Goal: Book appointment/travel/reservation

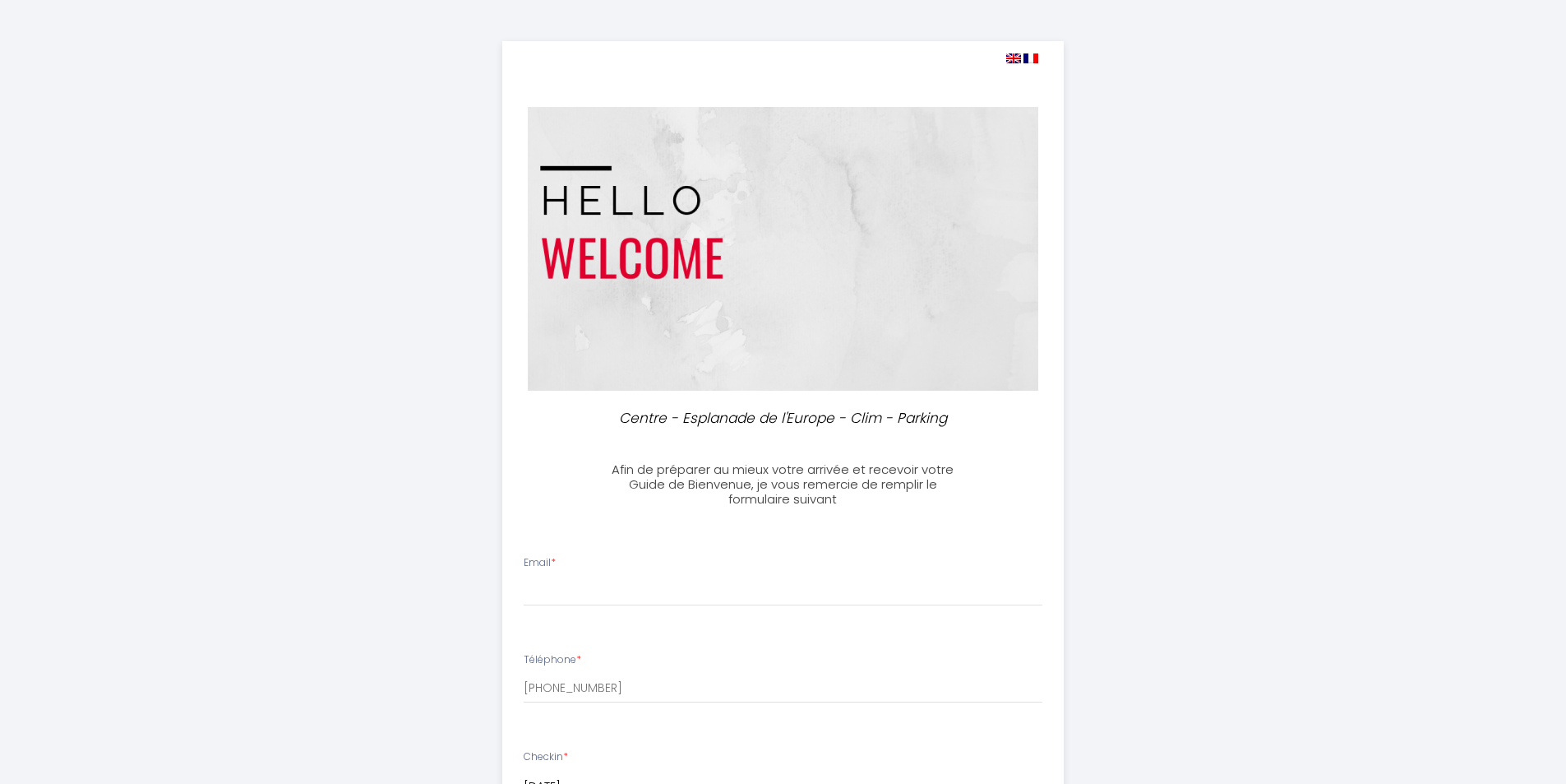
select select
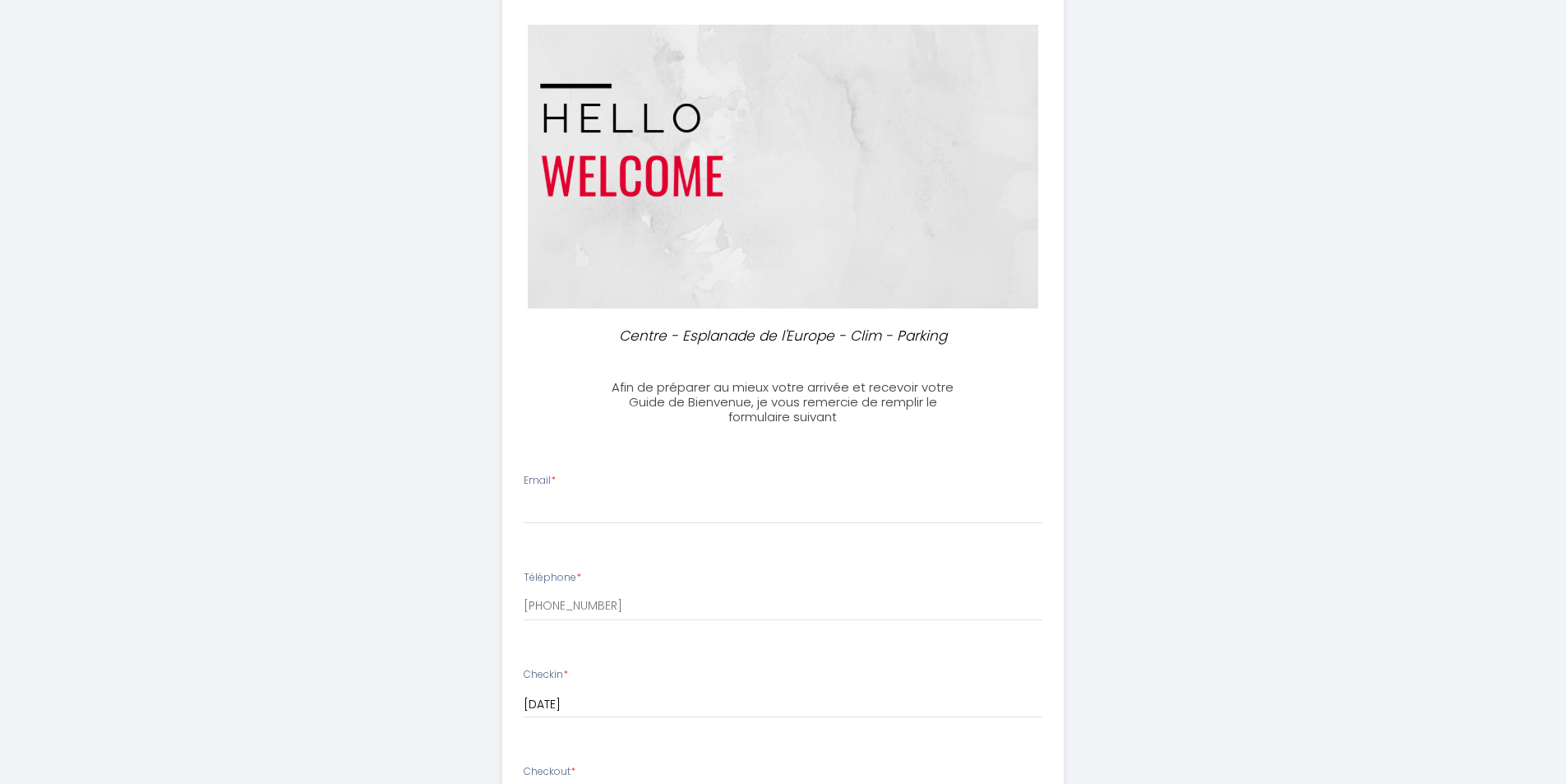
drag, startPoint x: 612, startPoint y: 488, endPoint x: 603, endPoint y: 497, distance: 12.2
click at [612, 489] on div "Email *" at bounding box center [783, 498] width 540 height 51
click at [597, 502] on input "Email *" at bounding box center [783, 509] width 519 height 30
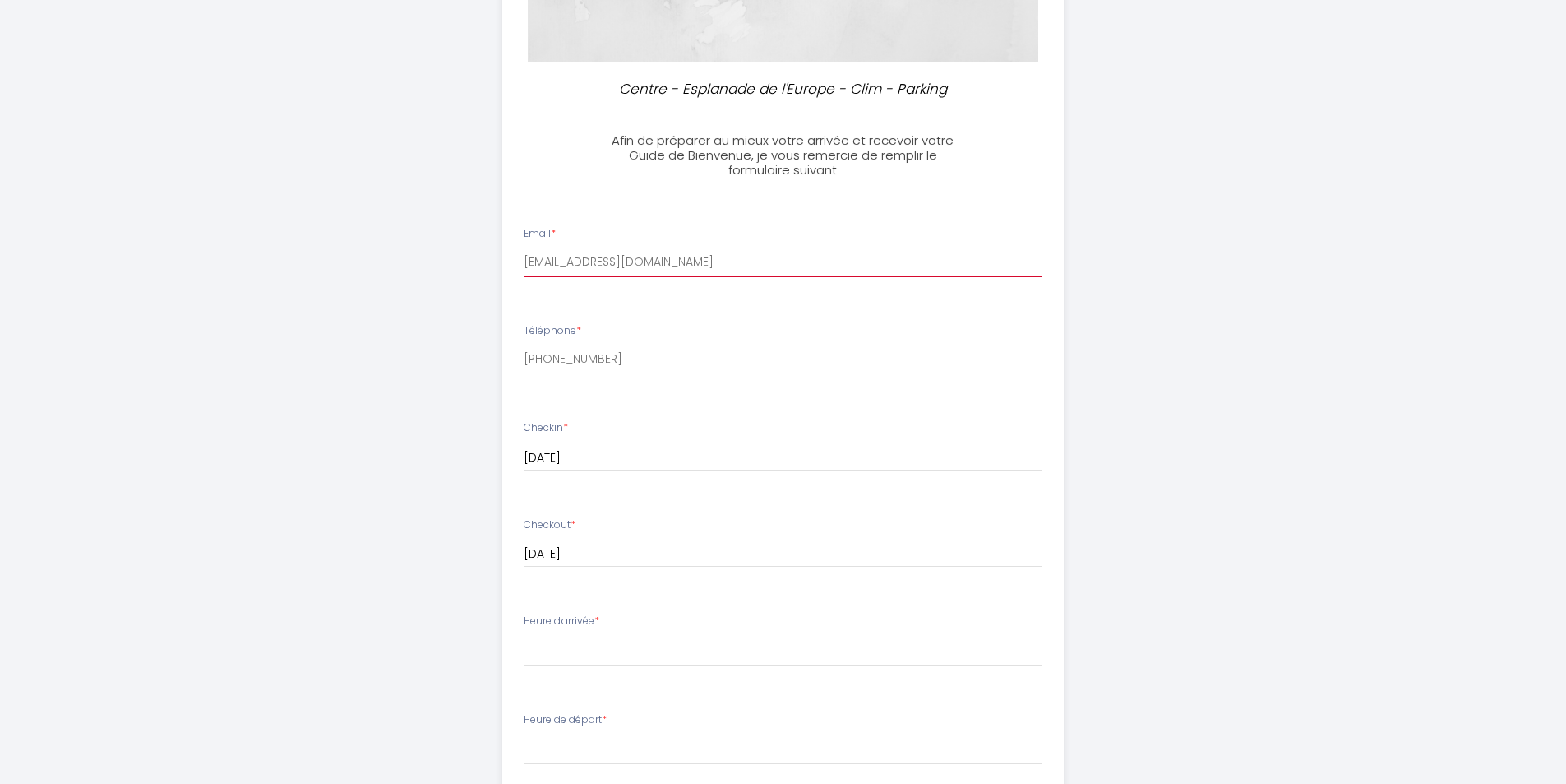
scroll to position [411, 0]
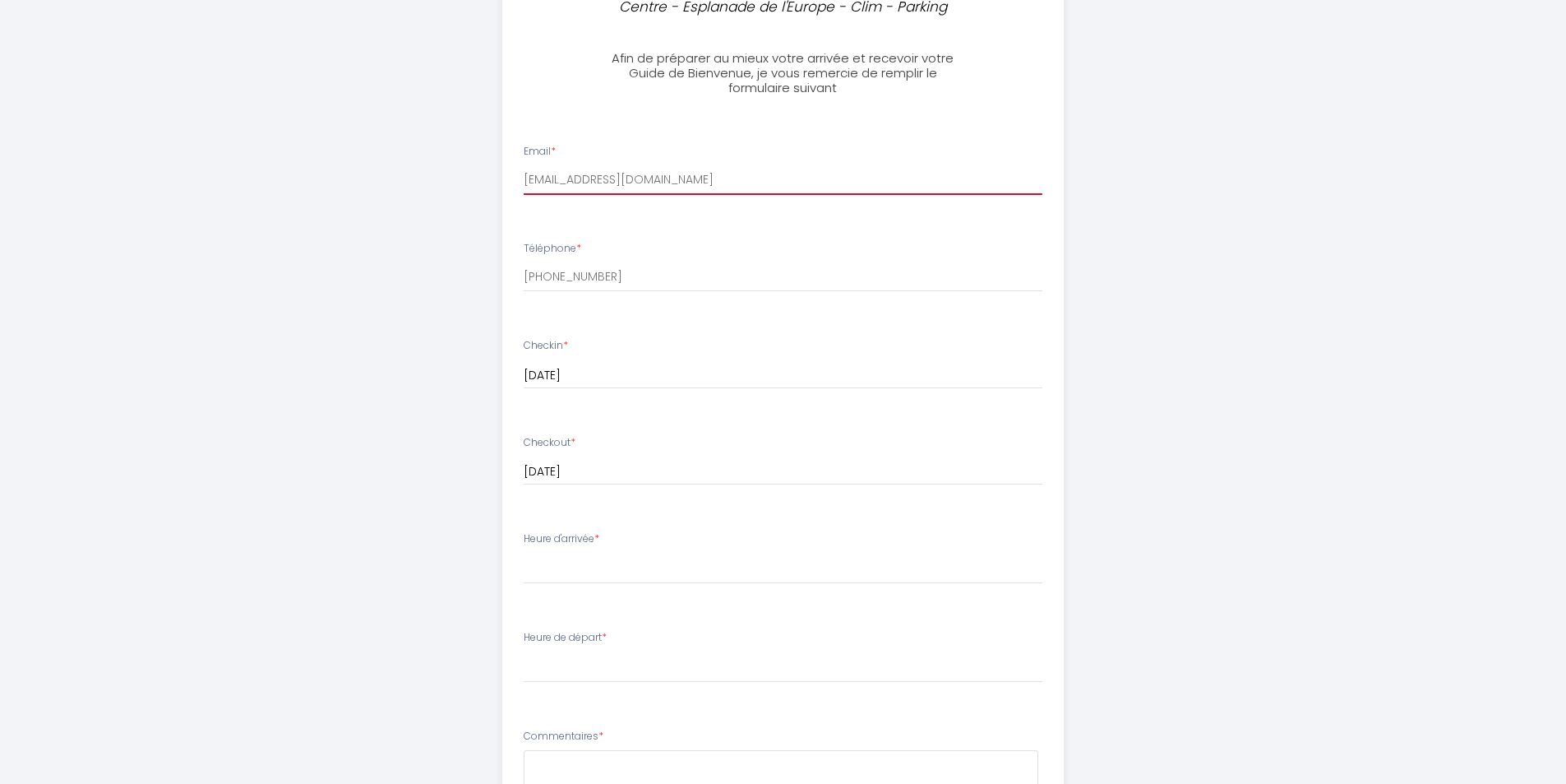
type input "[EMAIL_ADDRESS][DOMAIN_NAME]"
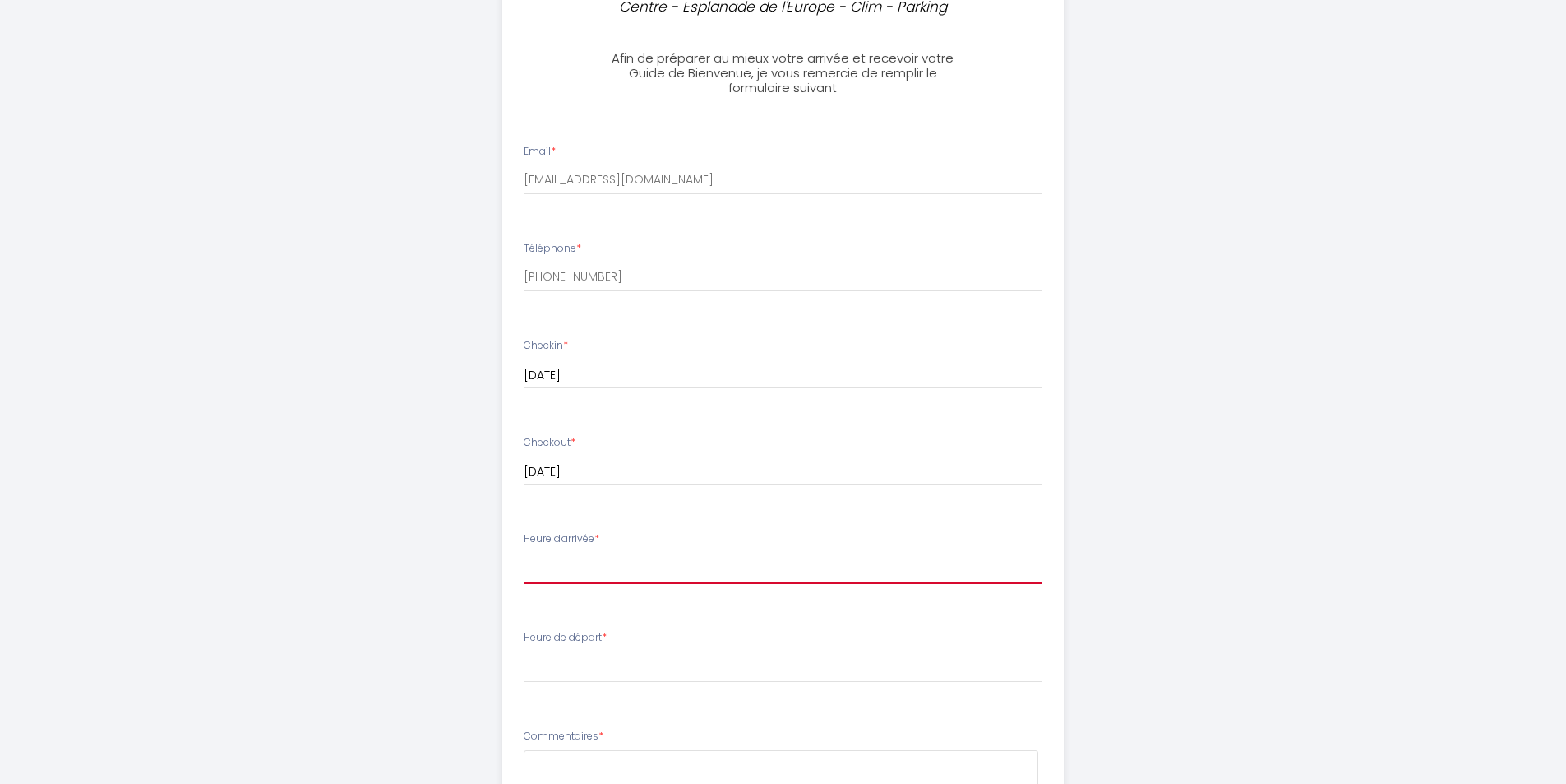
click at [565, 569] on select "14:00 14:30 15:00 15:30 16:00 16:30 17:00 17:30 18:00 18:30 19:00 19:30 20:00 2…" at bounding box center [783, 568] width 519 height 31
select select "14:00"
click at [524, 553] on select "14:00 14:30 15:00 15:30 16:00 16:30 17:00 17:30 18:00 18:30 19:00 19:30 20:00 2…" at bounding box center [783, 568] width 519 height 31
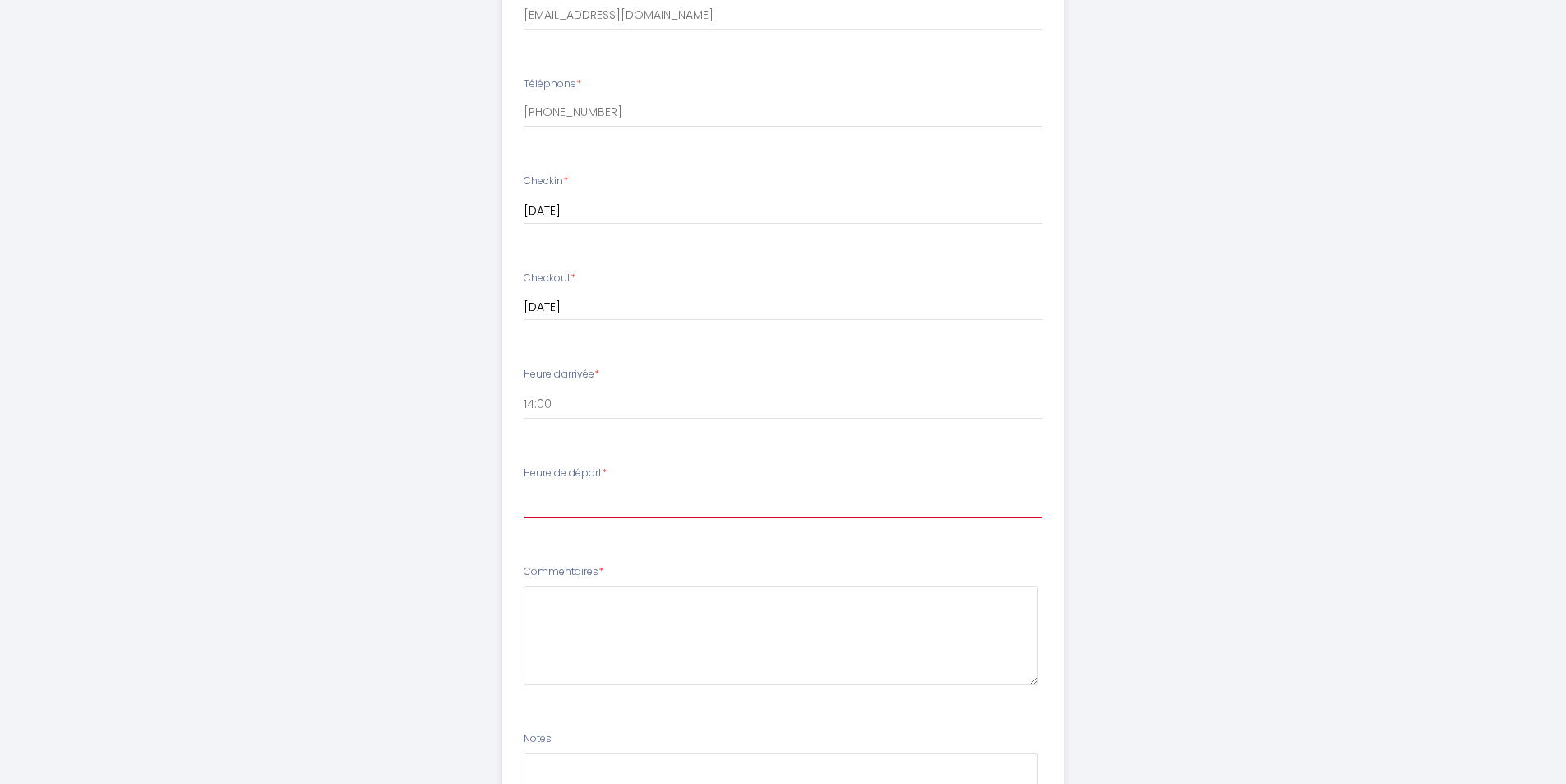
click at [608, 497] on select "00:00 00:30 01:00 01:30 02:00 02:30 03:00 03:30 04:00 04:30 05:00 05:30 06:00 0…" at bounding box center [783, 502] width 519 height 31
select select "11:00"
click at [524, 487] on select "00:00 00:30 01:00 01:30 02:00 02:30 03:00 03:30 04:00 04:30 05:00 05:30 06:00 0…" at bounding box center [783, 502] width 519 height 31
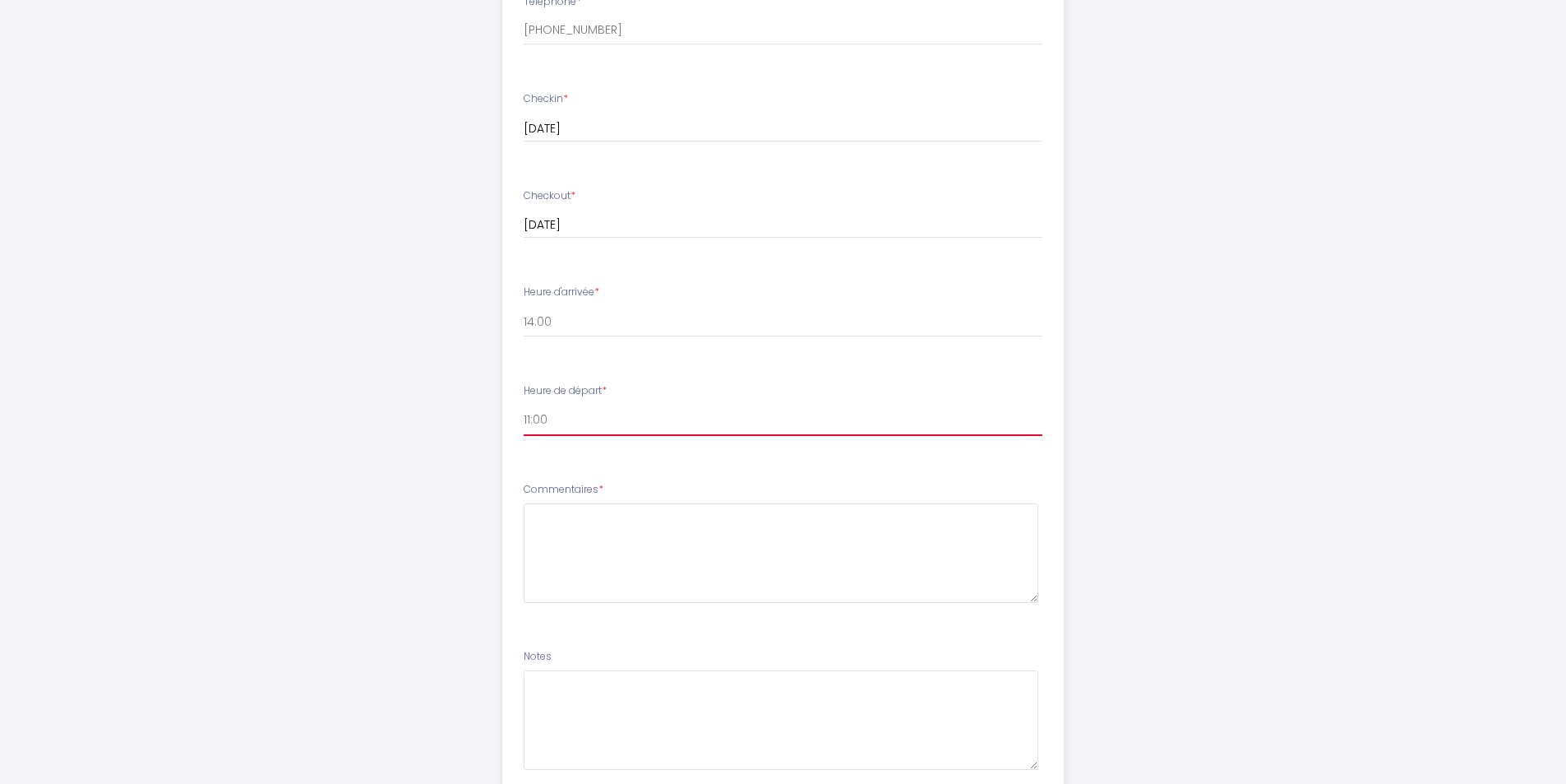
scroll to position [784, 0]
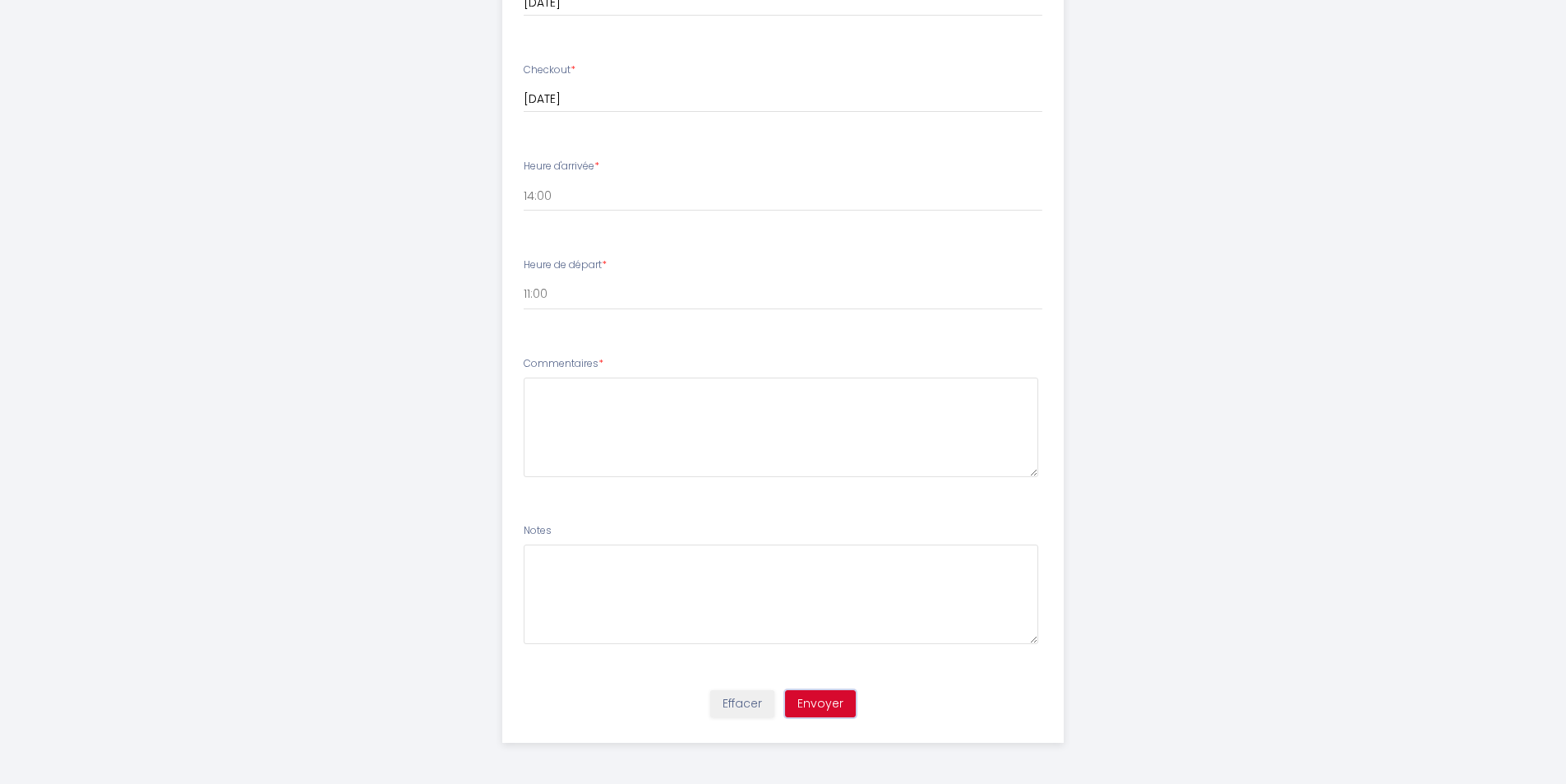
click at [839, 706] on button "Envoyer" at bounding box center [820, 704] width 71 height 28
click at [650, 407] on textarea at bounding box center [781, 426] width 515 height 99
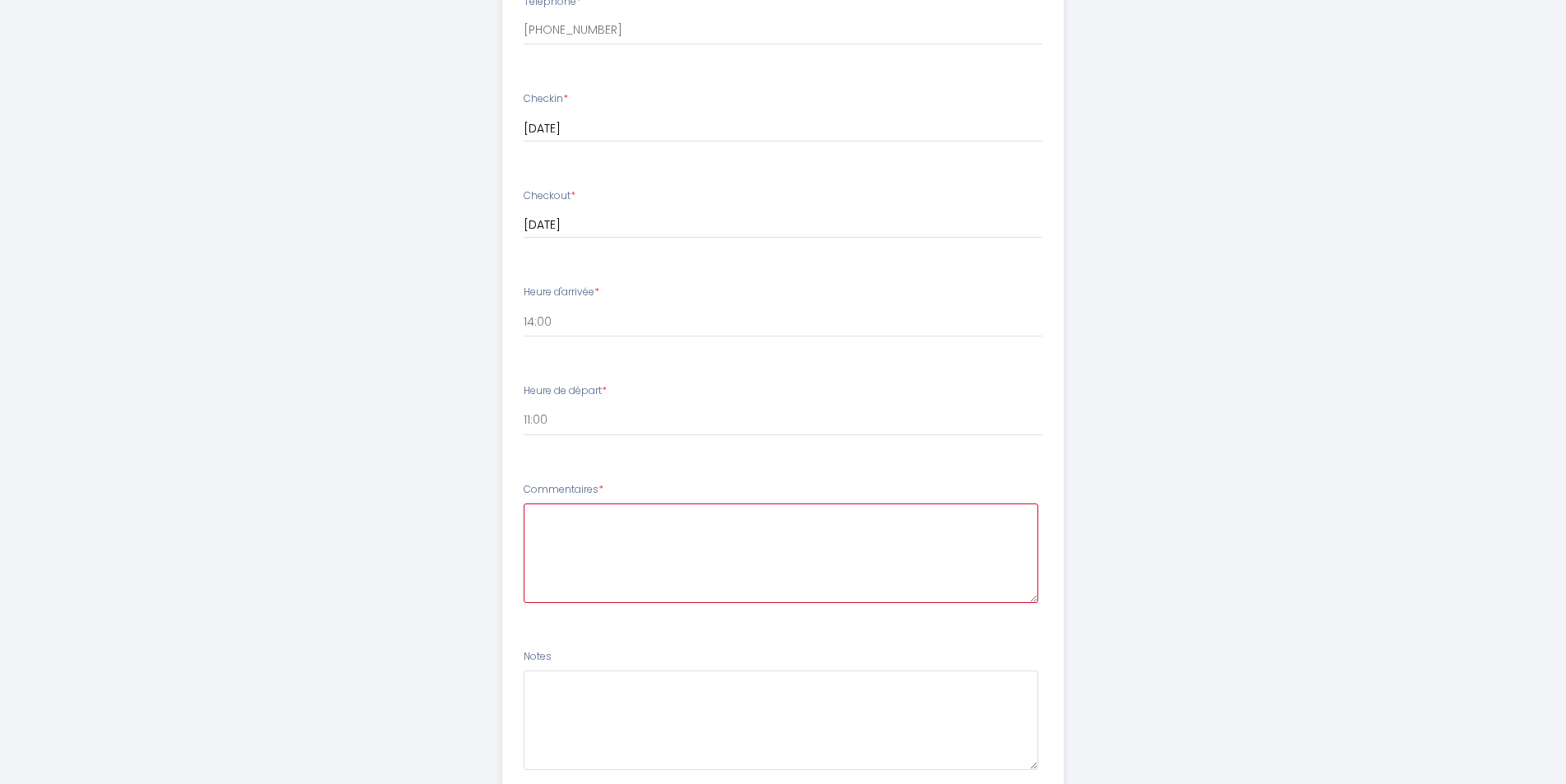
scroll to position [740, 0]
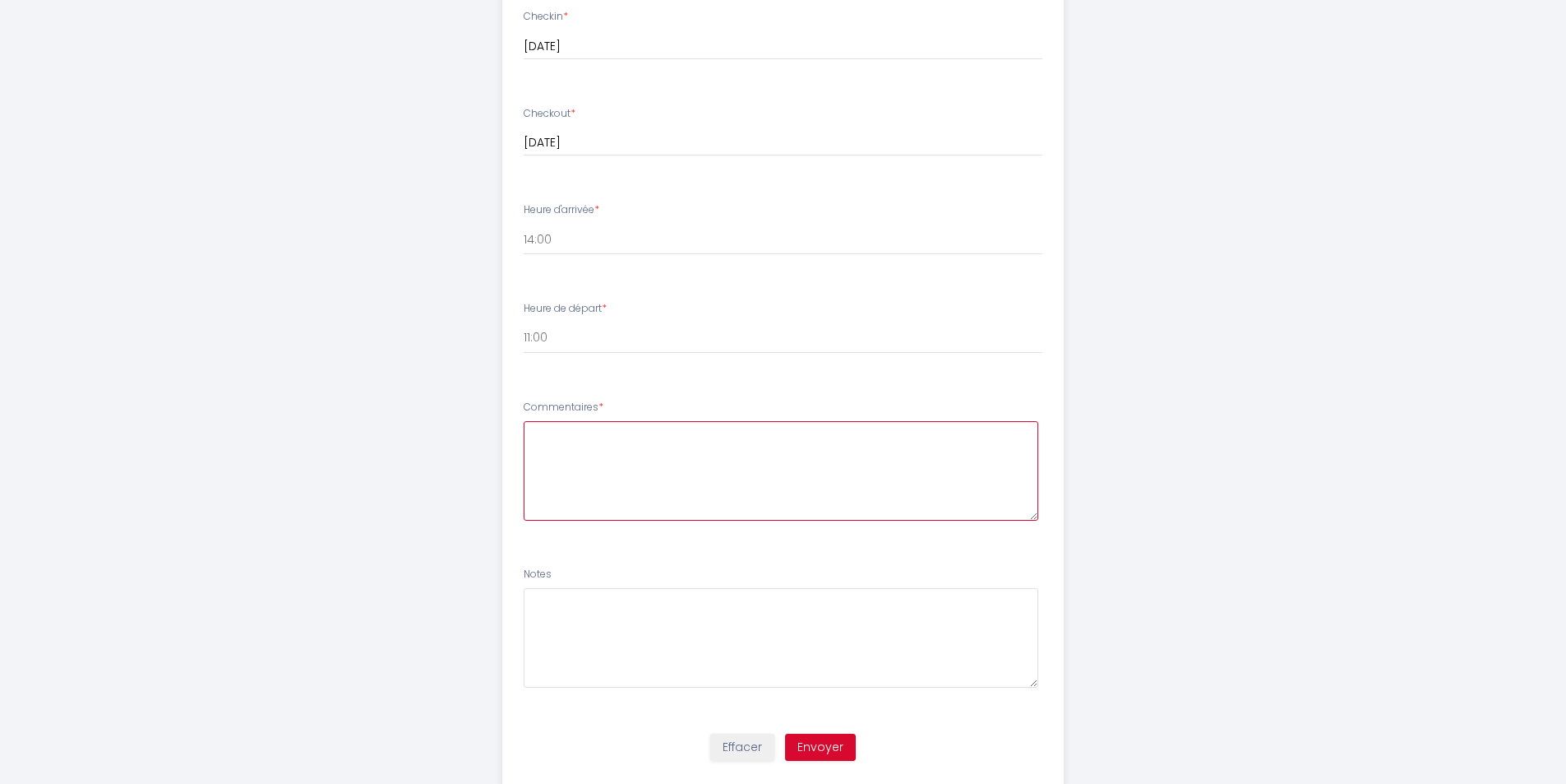
paste textarea "Nous sommes [PERSON_NAME] et rejoignons deux amis, internes en médecine, partis…"
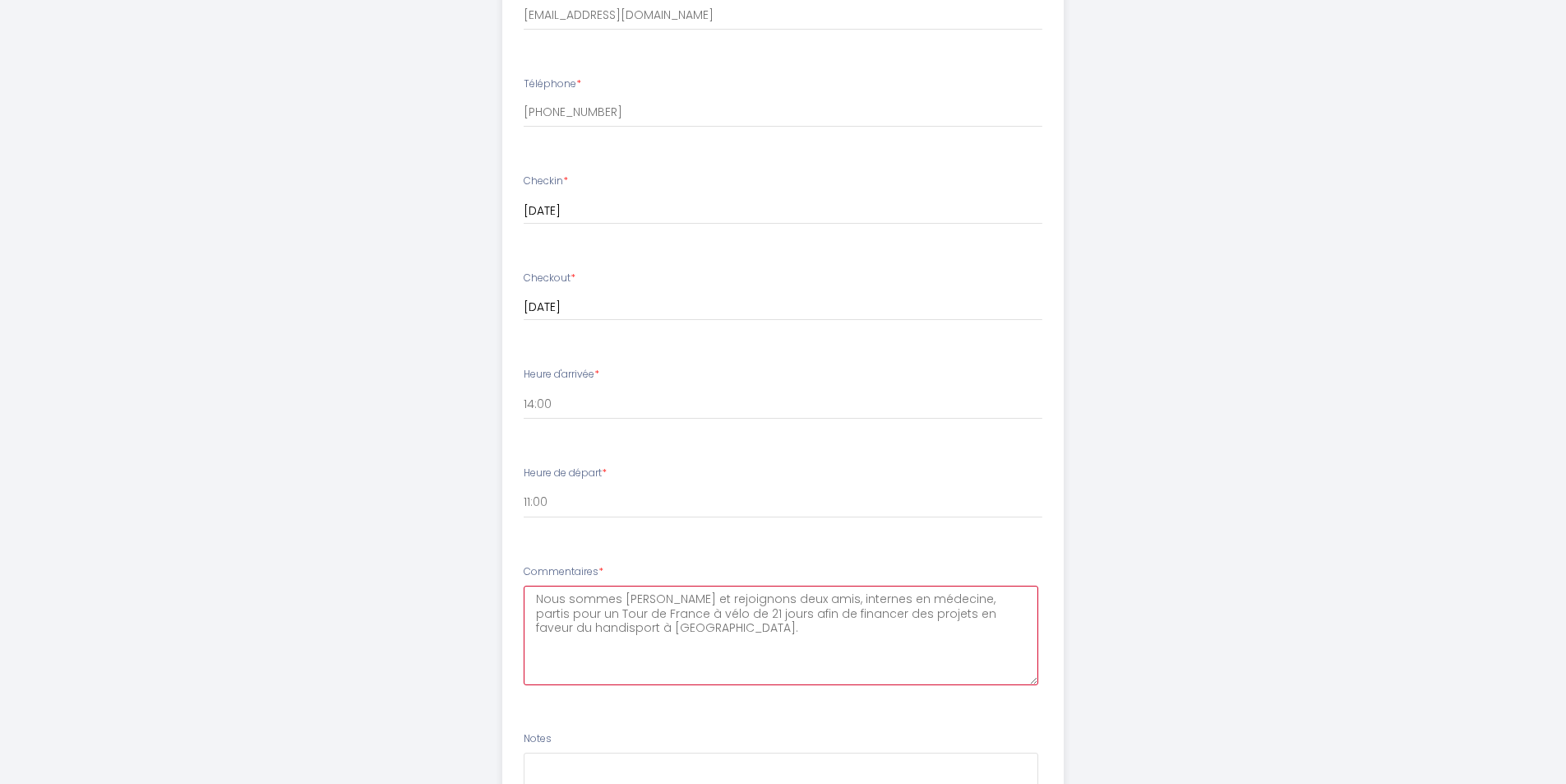
scroll to position [784, 0]
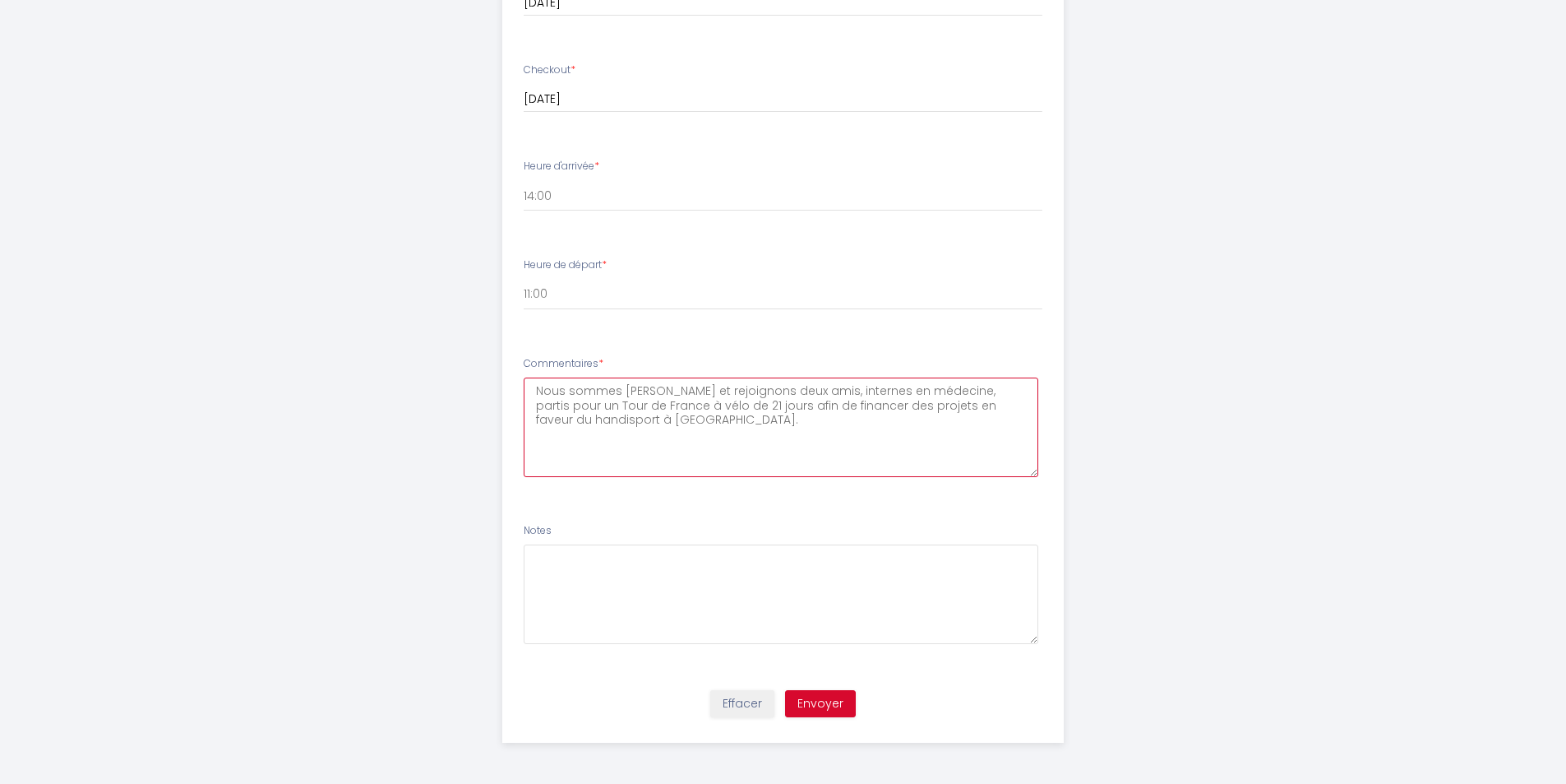
type textarea "Nous sommes [PERSON_NAME] et rejoignons deux amis, internes en médecine, partis…"
click at [839, 704] on button "Envoyer" at bounding box center [820, 704] width 71 height 28
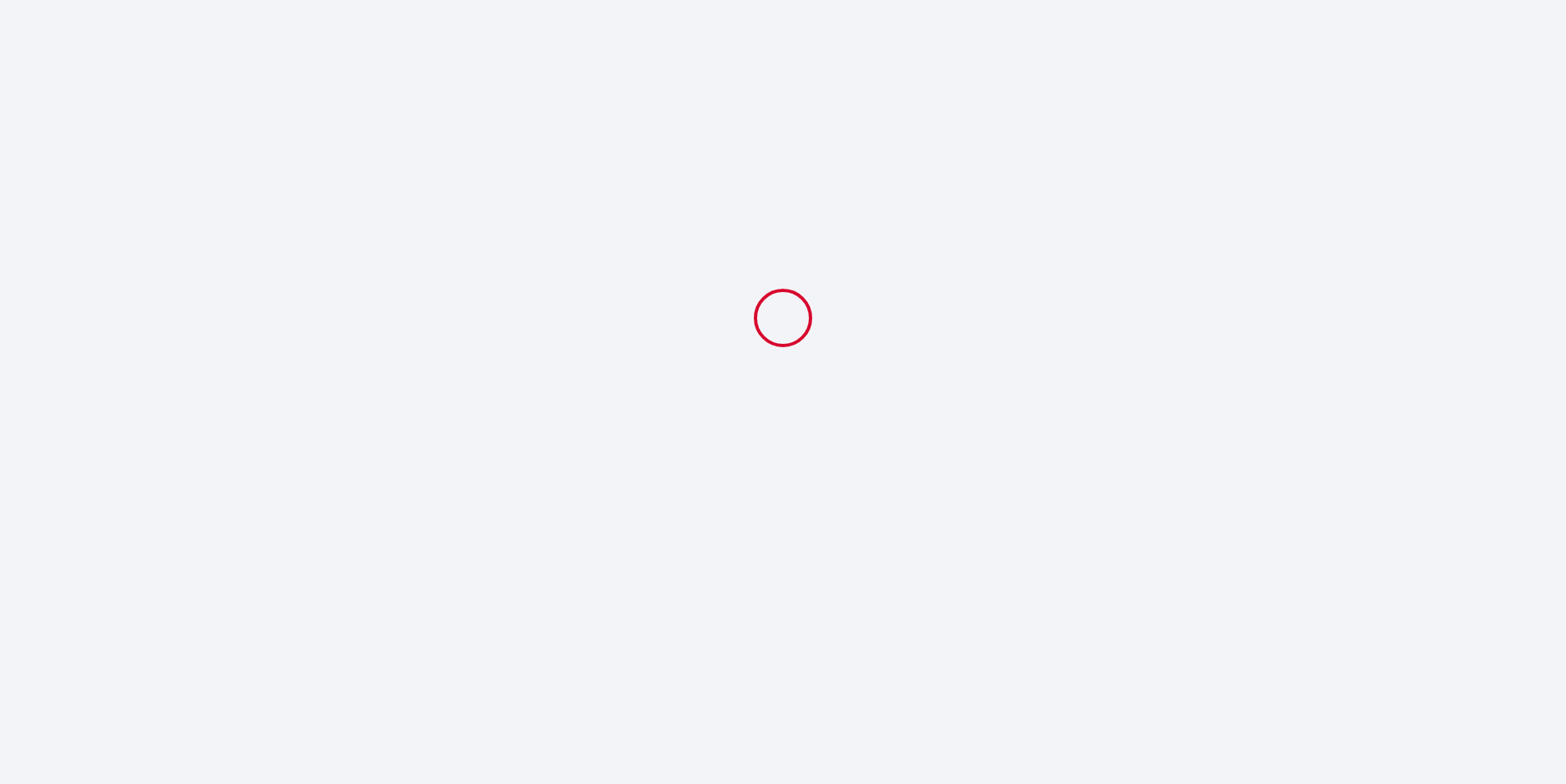
scroll to position [0, 0]
select select "11:00"
